Goal: Information Seeking & Learning: Learn about a topic

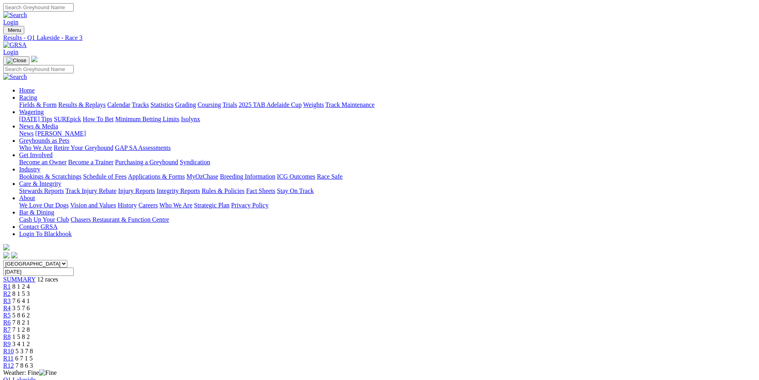
scroll to position [159, 0]
click at [57, 101] on link "Fields & Form" at bounding box center [37, 104] width 37 height 7
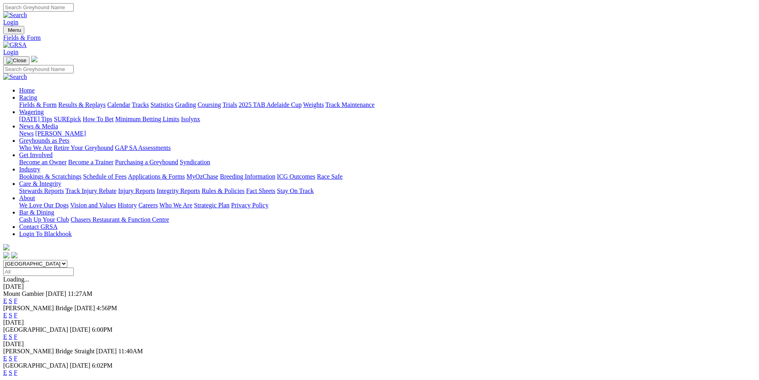
click at [67, 260] on select "South Australia New South Wales Northern Territory Queensland Tasmania Victoria…" at bounding box center [35, 264] width 64 height 8
select select "QLD"
click at [67, 260] on select "South Australia New South Wales Northern Territory Queensland Tasmania Victoria…" at bounding box center [35, 264] width 64 height 8
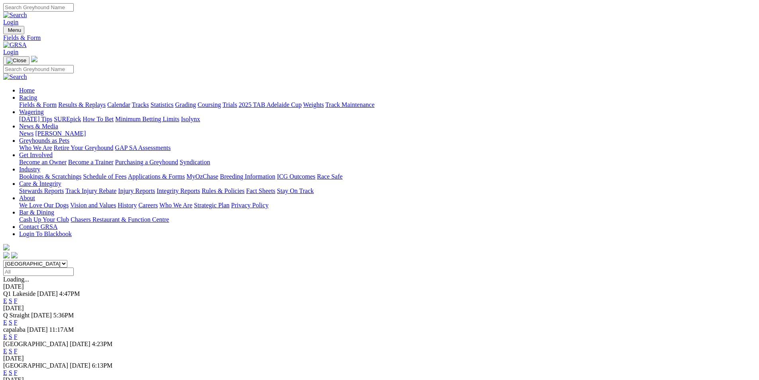
click at [18, 297] on link "F" at bounding box center [16, 300] width 4 height 7
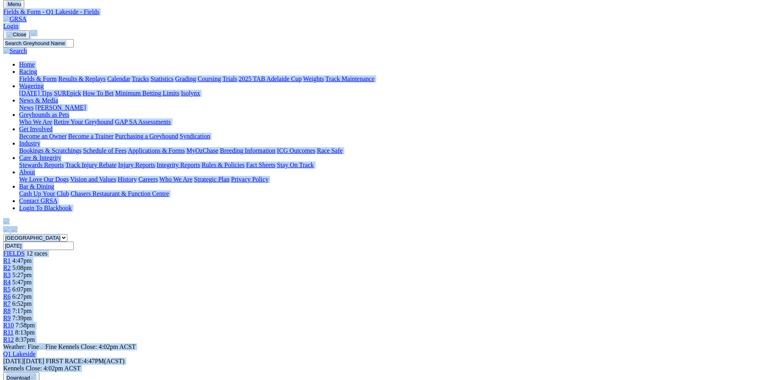
scroll to position [80, 0]
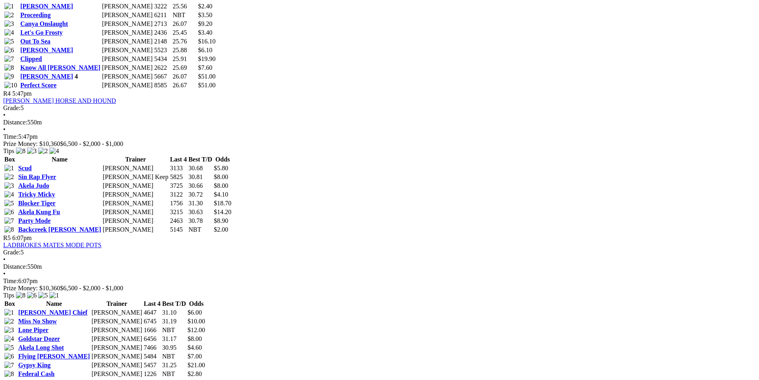
scroll to position [757, 0]
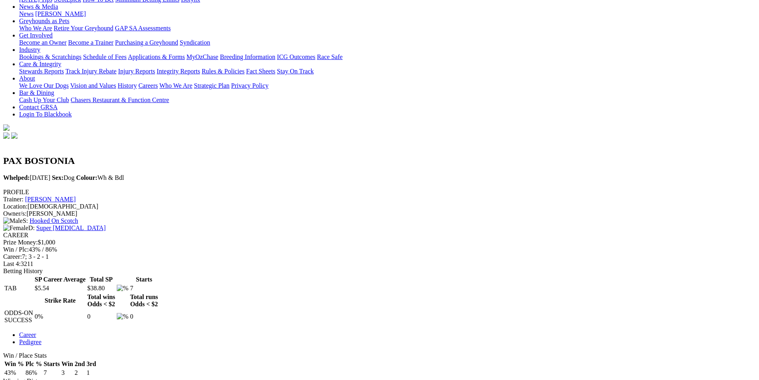
scroll to position [159, 0]
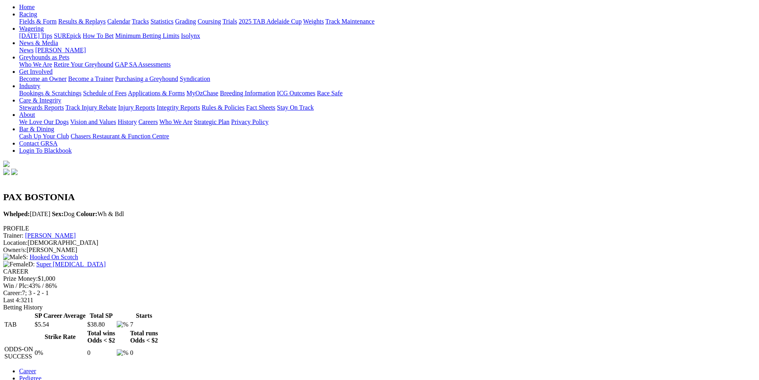
scroll to position [80, 0]
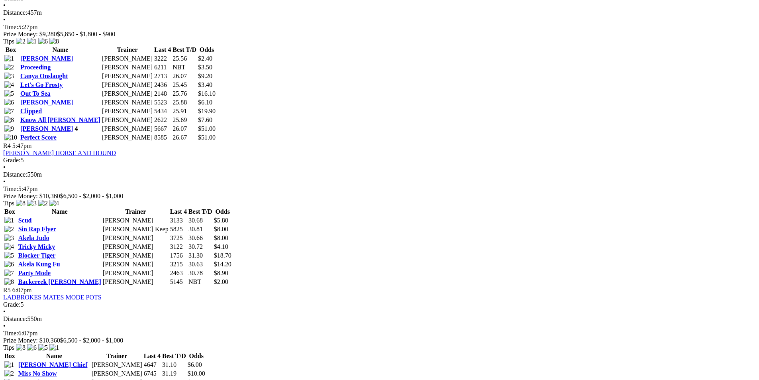
scroll to position [757, 0]
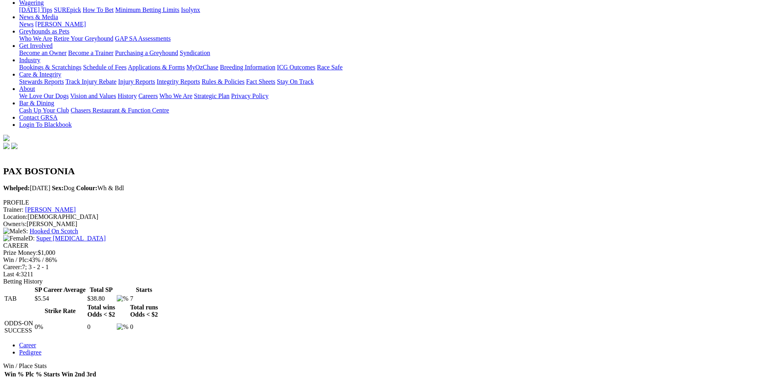
scroll to position [119, 0]
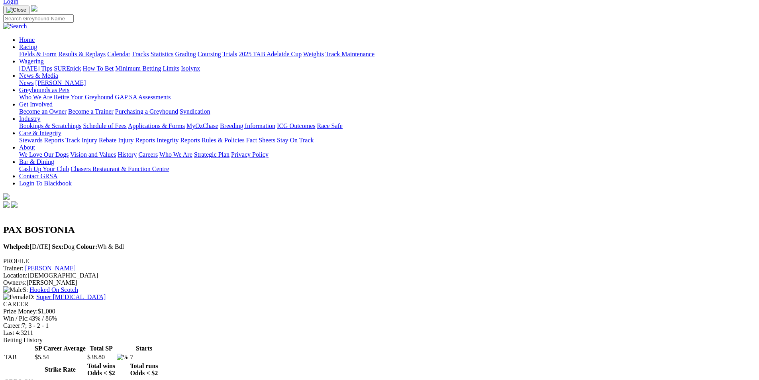
scroll to position [0, 0]
